Goal: Check status: Check status

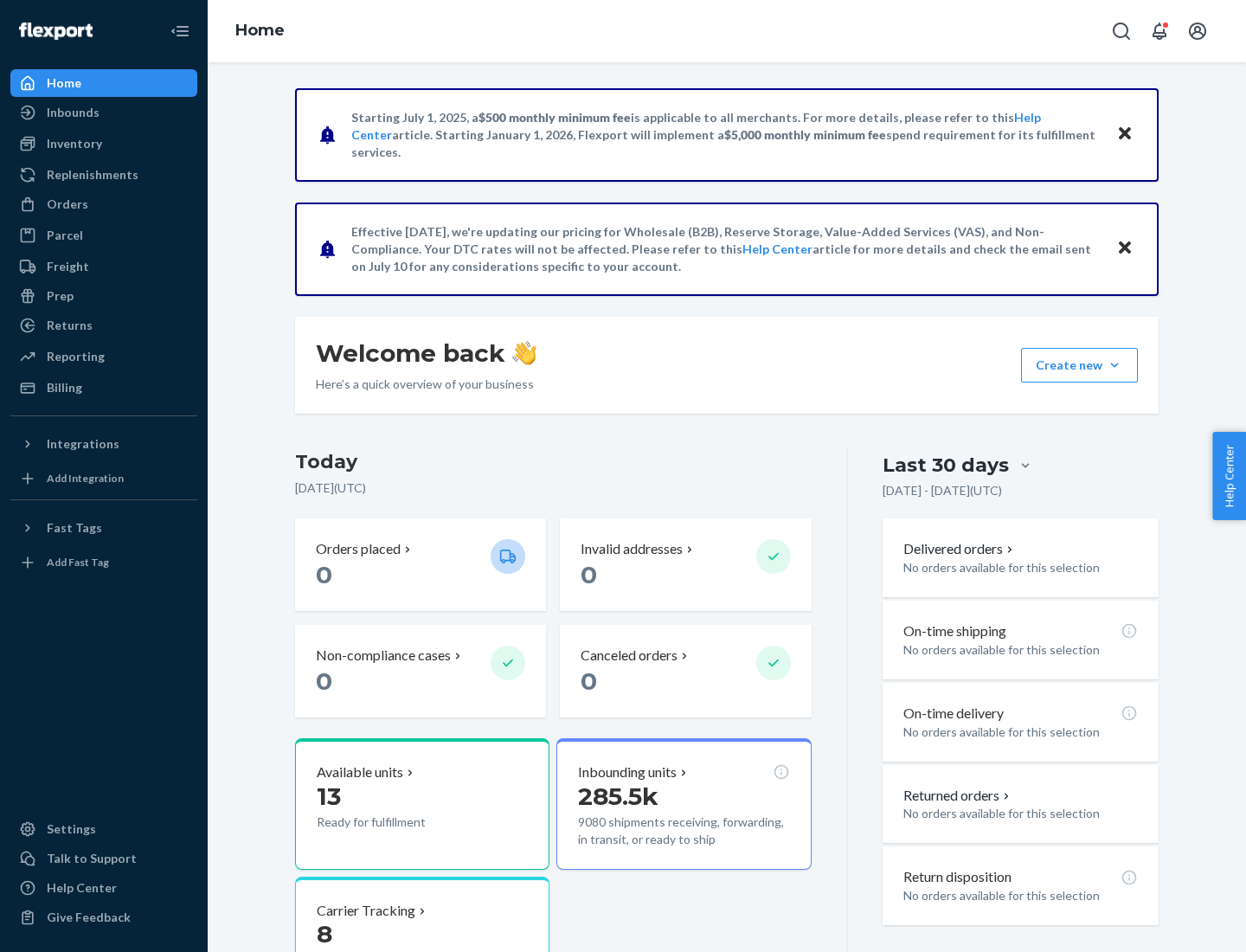
click at [1115, 365] on button "Create new Create new inbound Create new order Create new product" at bounding box center [1079, 365] width 117 height 35
click at [72, 112] on div "Inbounds" at bounding box center [73, 112] width 52 height 17
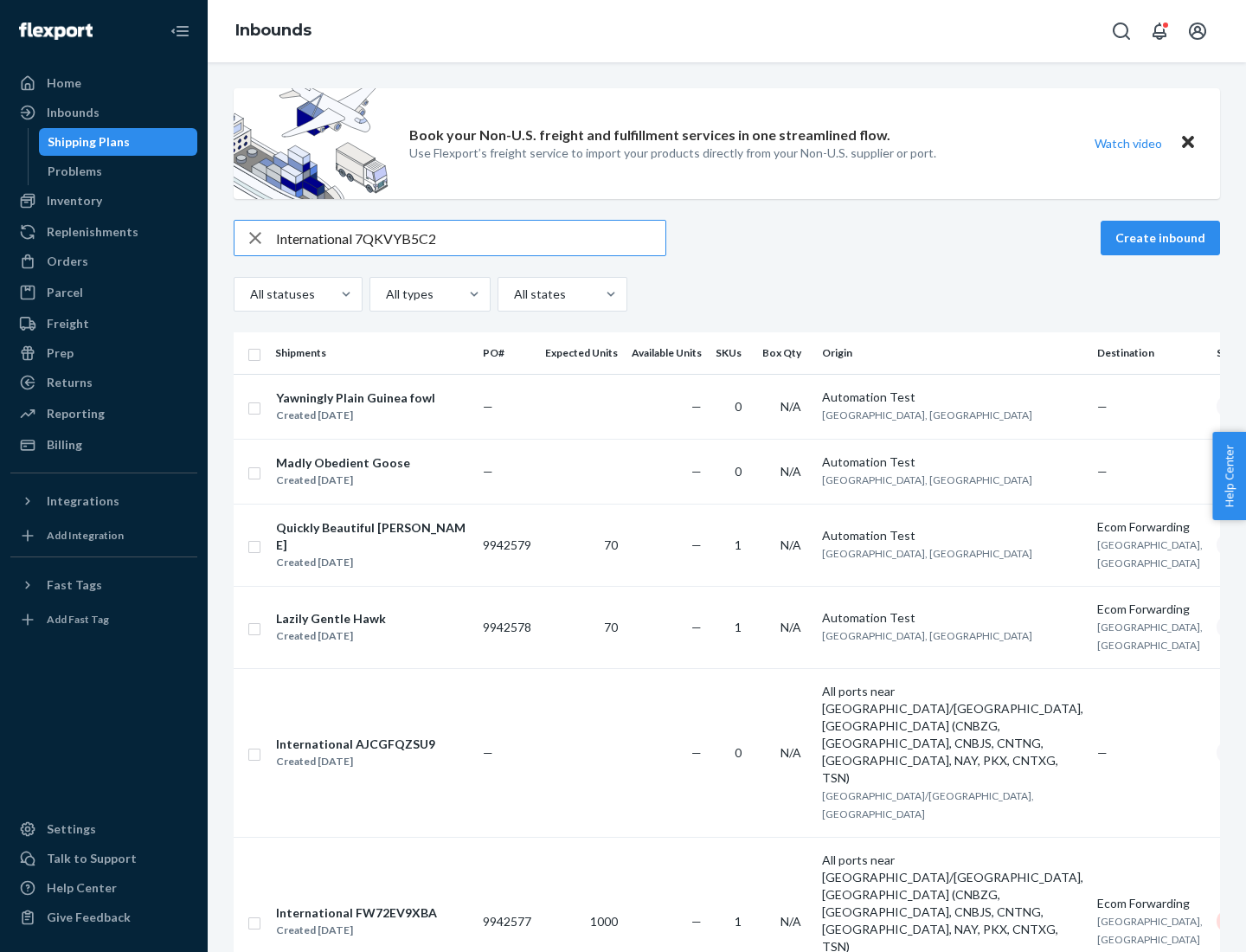
type input "International 7QKVYB5C29"
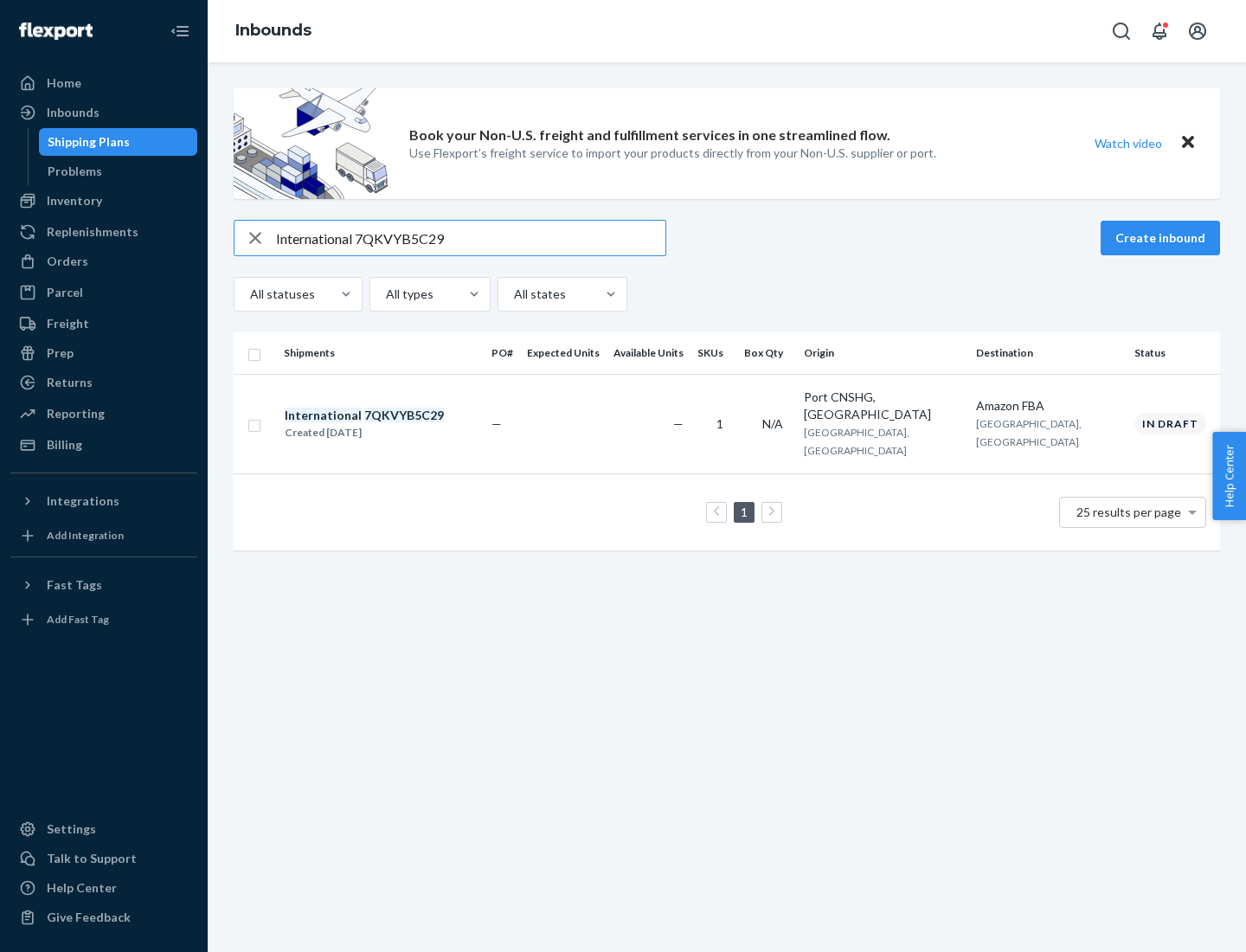
click at [393, 424] on div "Created [DATE]" at bounding box center [364, 432] width 159 height 17
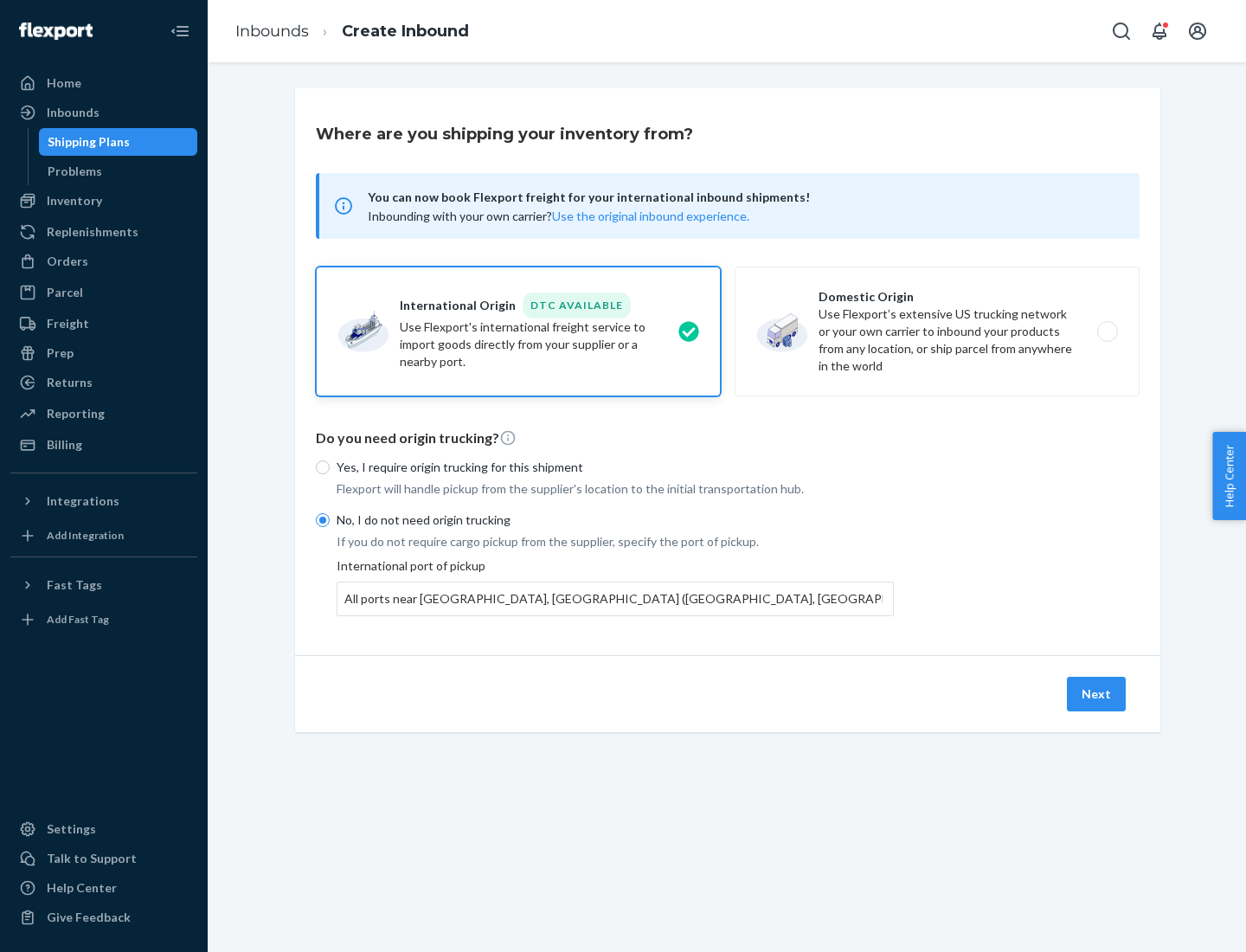
click at [1097, 693] on button "Next" at bounding box center [1096, 694] width 59 height 35
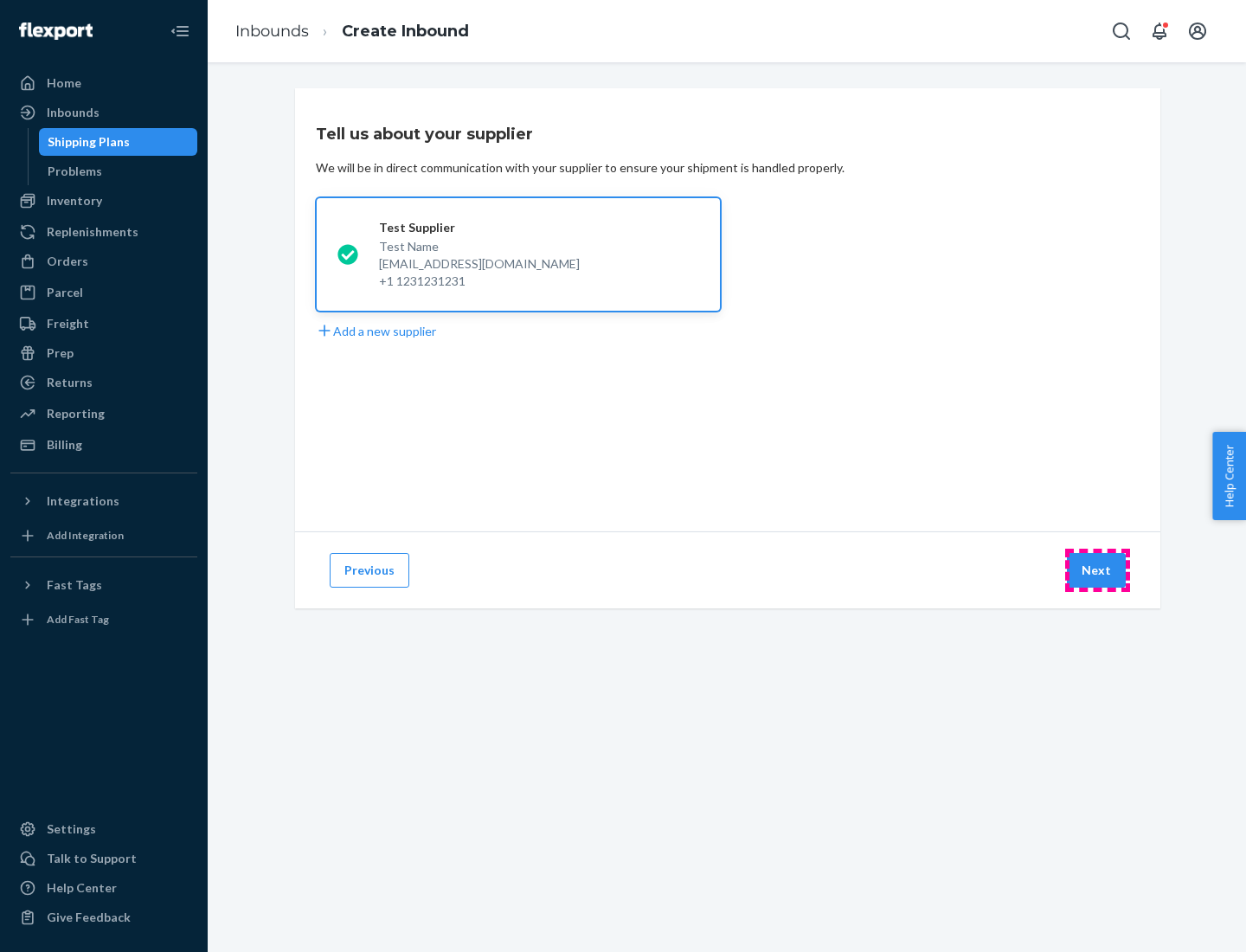
click at [1097, 570] on button "Next" at bounding box center [1096, 571] width 59 height 35
